Goal: Find specific page/section: Find specific page/section

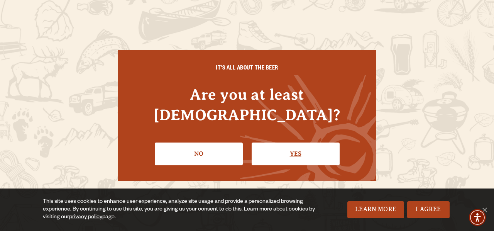
click at [285, 148] on link "Yes" at bounding box center [295, 153] width 88 height 22
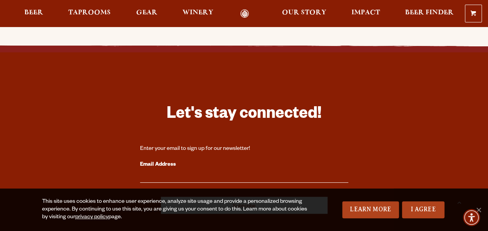
scroll to position [2253, 0]
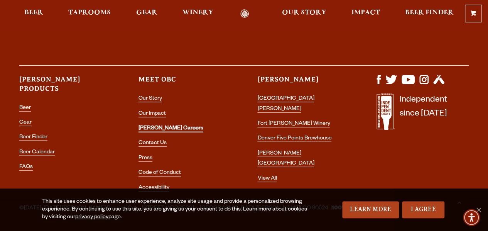
click at [157, 125] on link "[PERSON_NAME] Careers" at bounding box center [170, 128] width 65 height 7
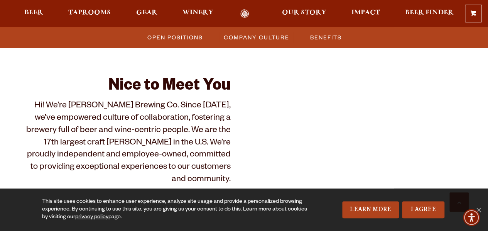
scroll to position [233, 0]
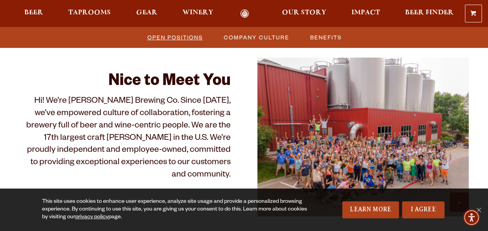
click at [163, 35] on span "Open Positions" at bounding box center [175, 37] width 56 height 11
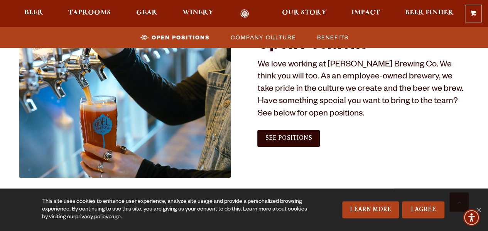
scroll to position [445, 0]
click at [305, 136] on span "See Positions" at bounding box center [288, 137] width 47 height 7
